Goal: Check status: Check status

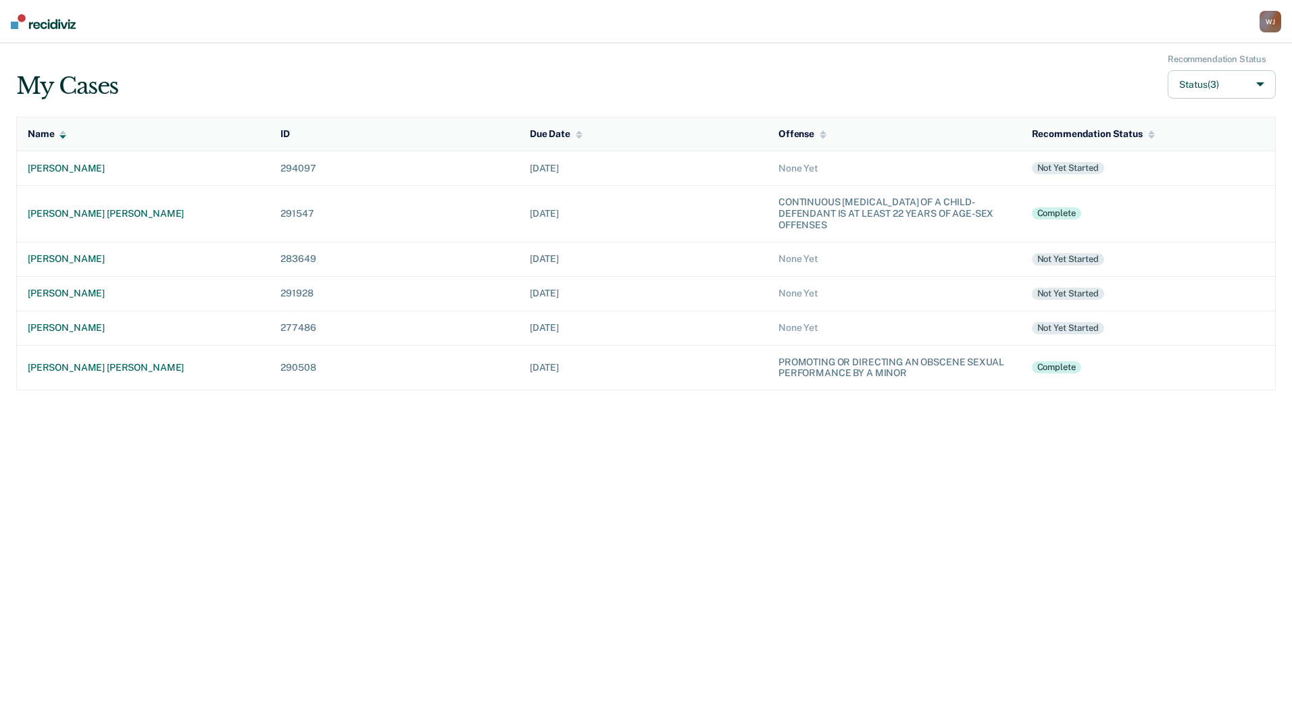
click at [1257, 80] on button "Status (3)" at bounding box center [1222, 84] width 108 height 29
click at [1149, 186] on input "Archived" at bounding box center [1151, 183] width 9 height 9
checkbox input "true"
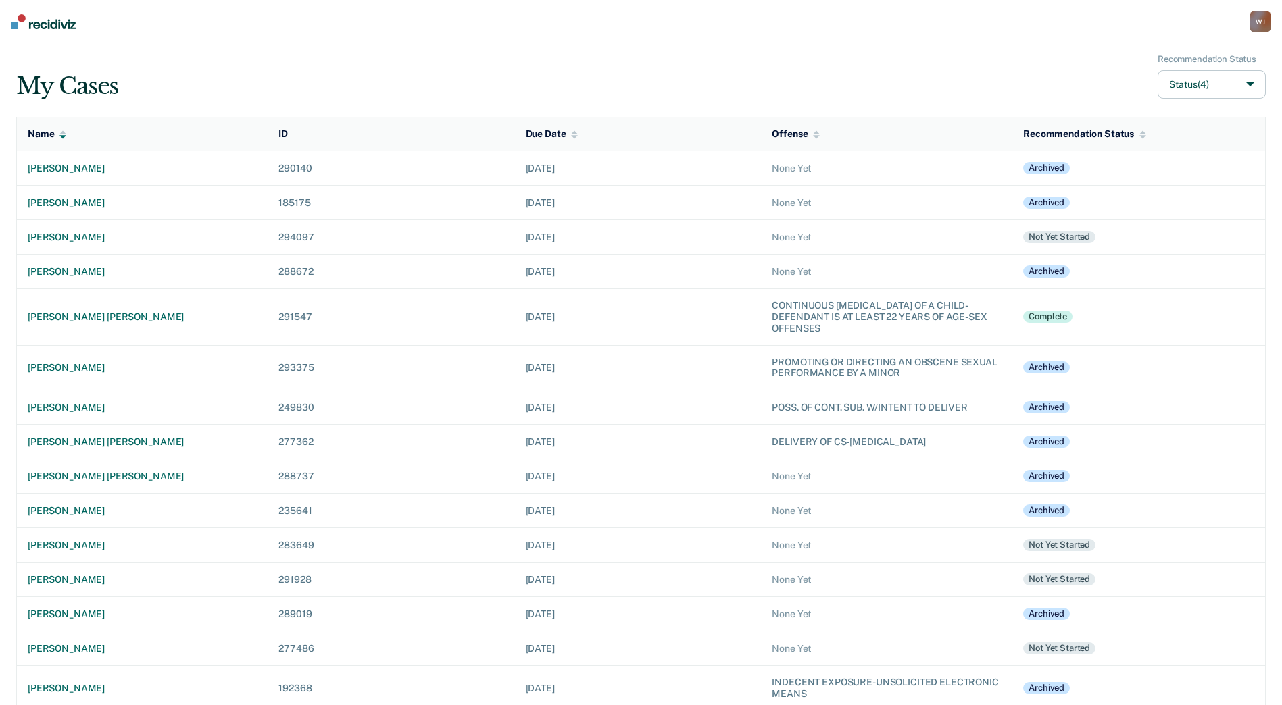
click at [87, 443] on div "[PERSON_NAME] [PERSON_NAME]" at bounding box center [142, 441] width 229 height 11
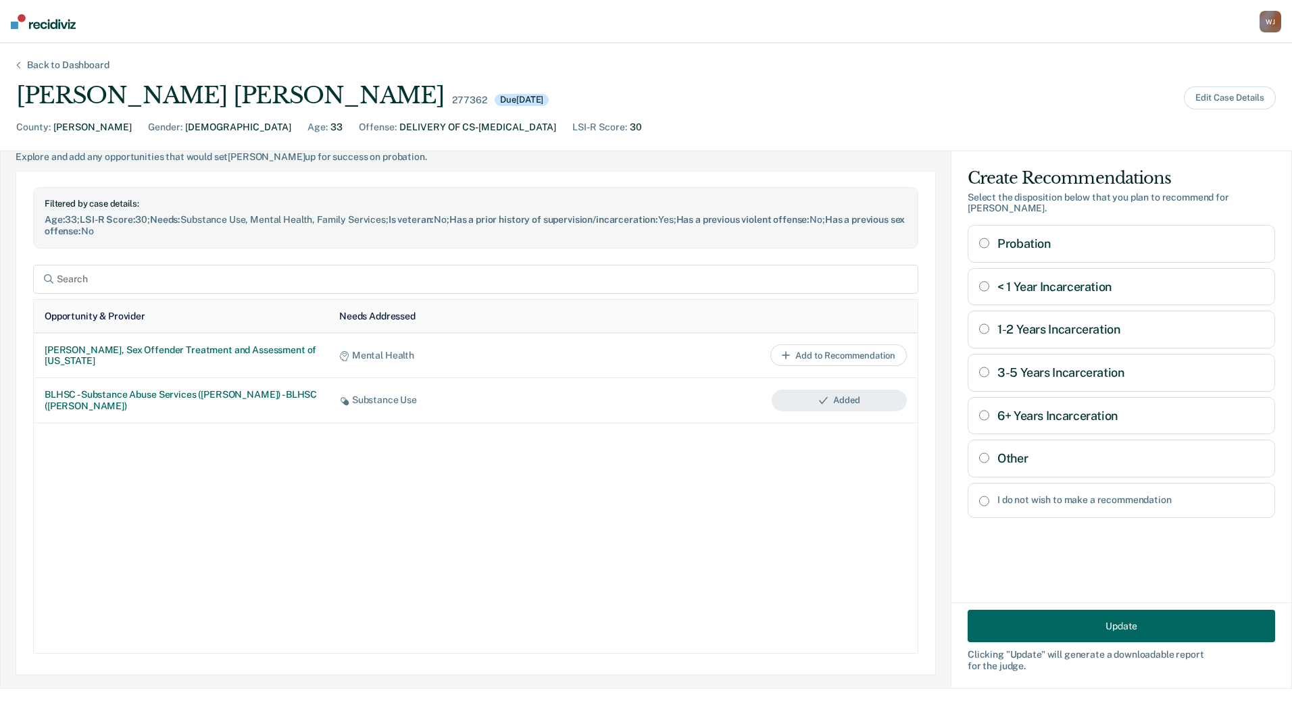
scroll to position [659, 0]
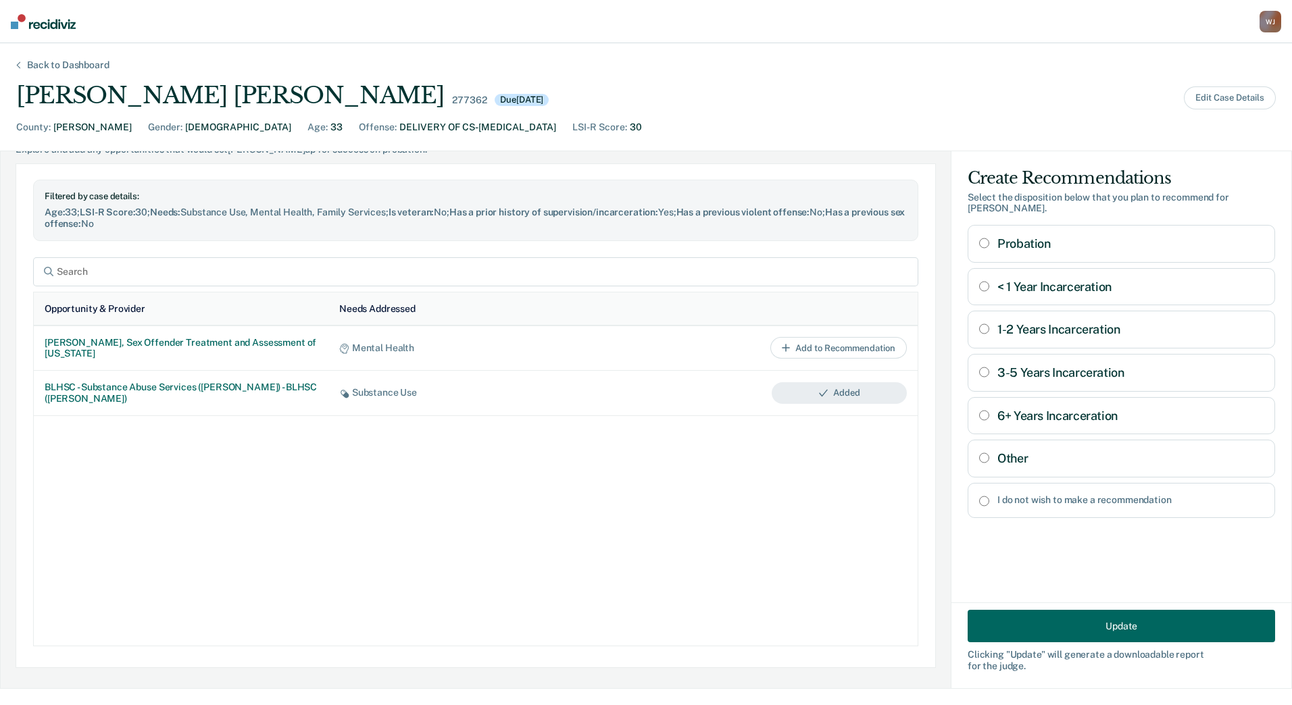
click at [1115, 628] on button "Update" at bounding box center [1121, 626] width 307 height 32
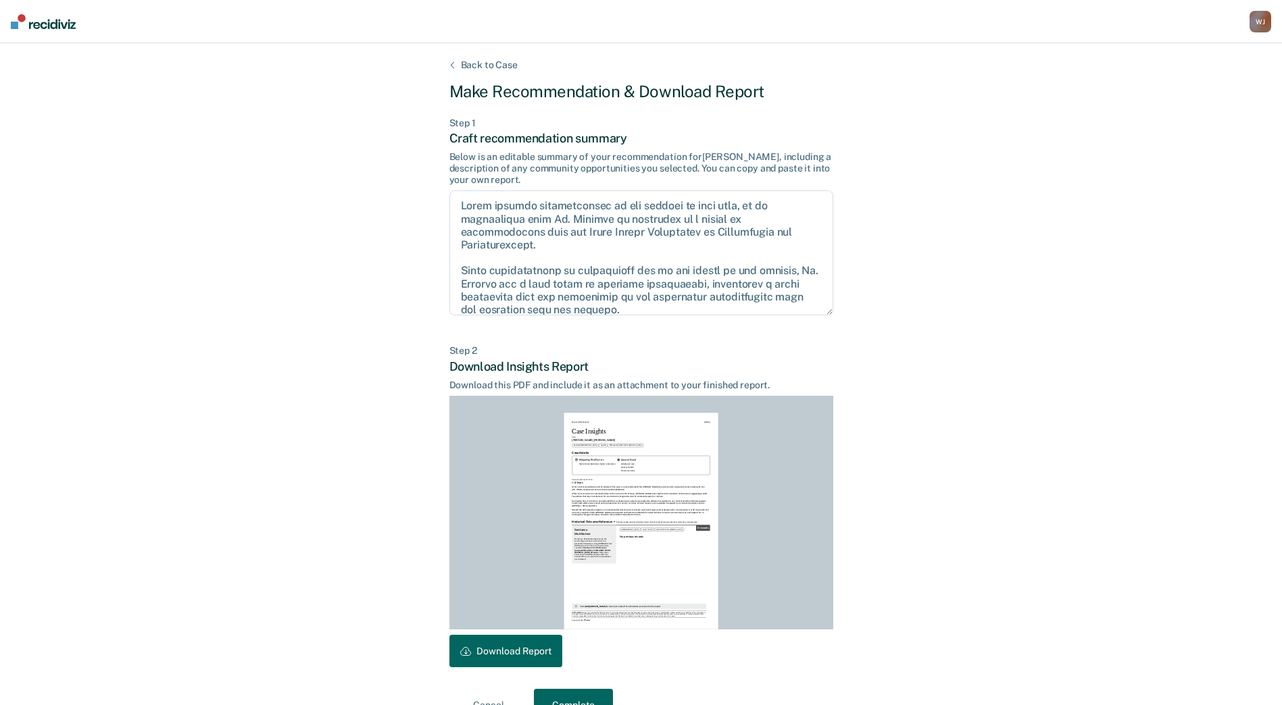
click at [475, 62] on div "Back to Case" at bounding box center [489, 64] width 89 height 11
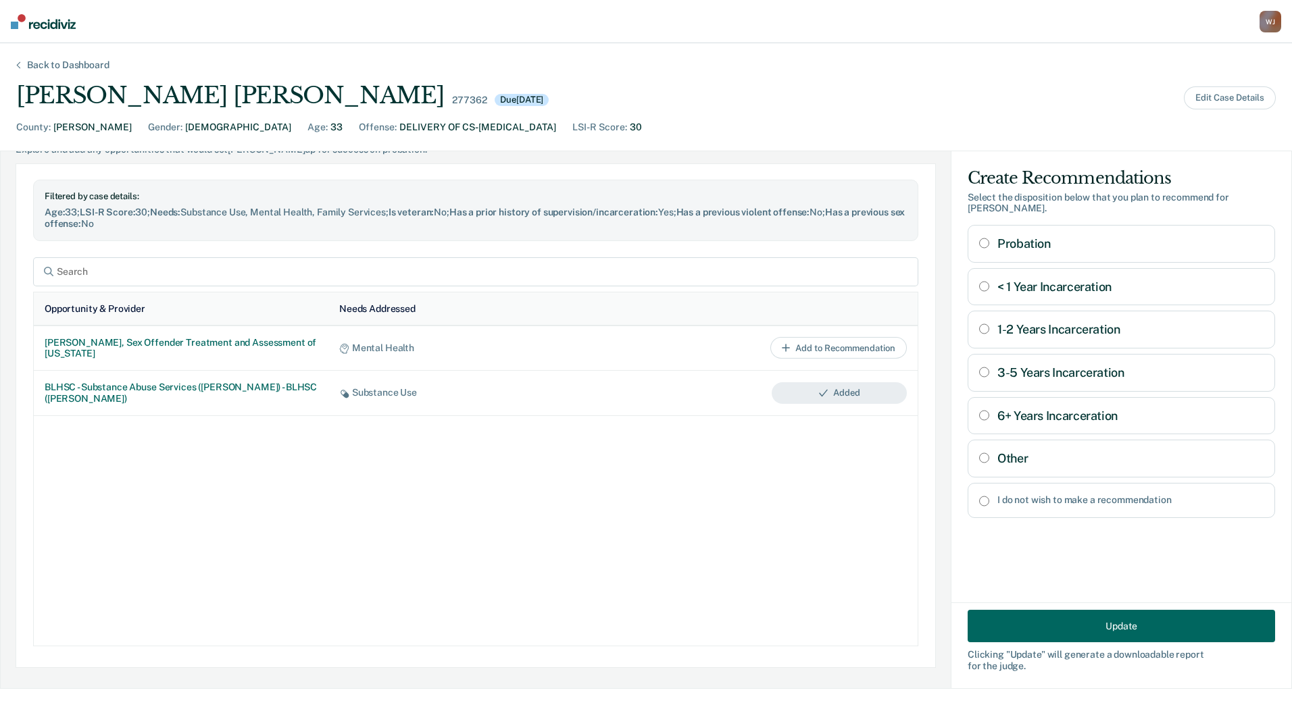
click at [62, 59] on div "Back to Dashboard [PERSON_NAME] [PERSON_NAME] 277362 Due [DATE] Edit Case Detai…" at bounding box center [646, 374] width 1292 height 662
click at [62, 65] on div "Back to Dashboard" at bounding box center [68, 64] width 115 height 11
